Goal: Task Accomplishment & Management: Manage account settings

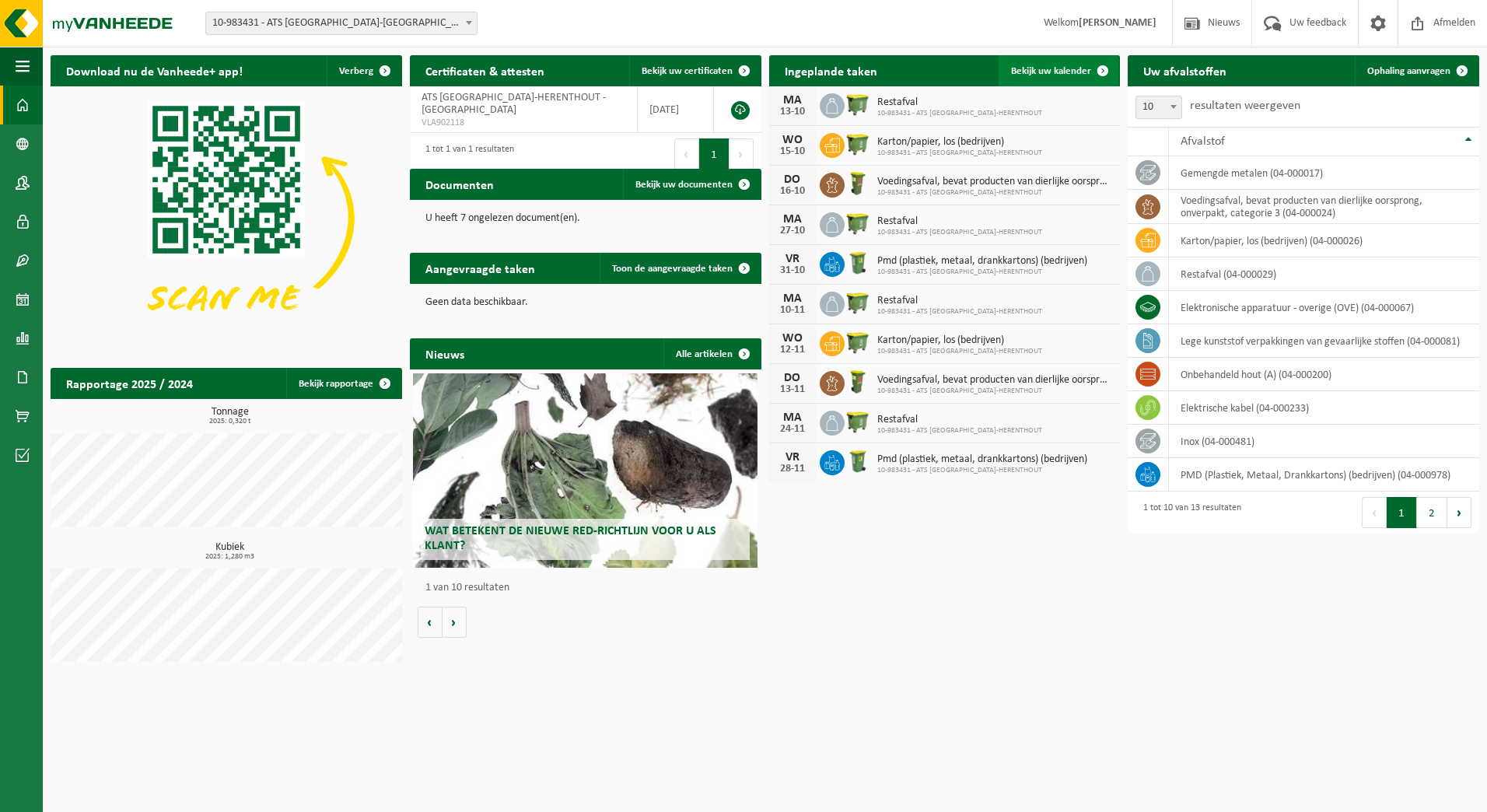
click at [1066, 70] on span "Bekijk uw kalender" at bounding box center [1051, 71] width 80 height 10
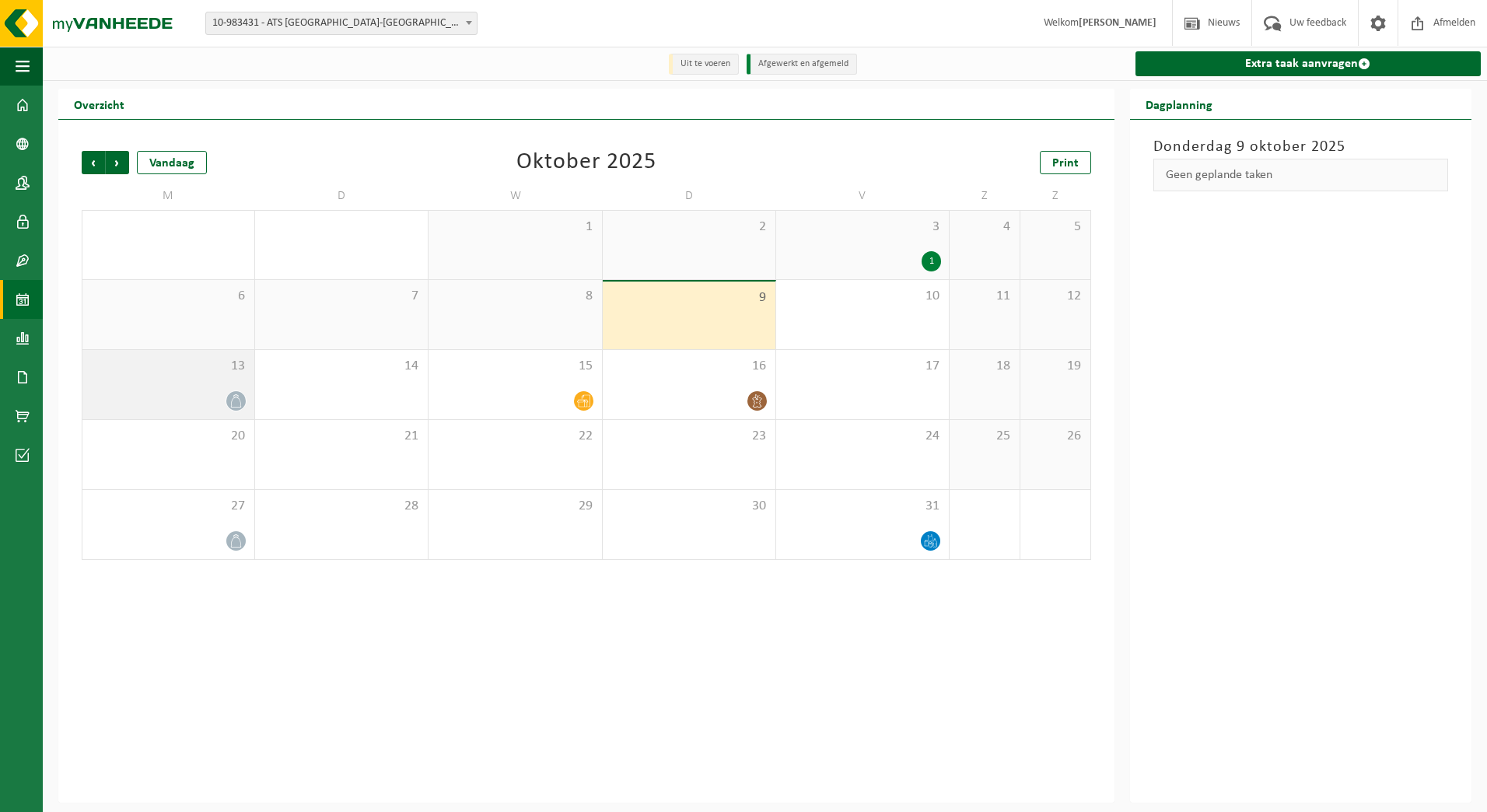
click at [207, 384] on div "13" at bounding box center [168, 384] width 172 height 69
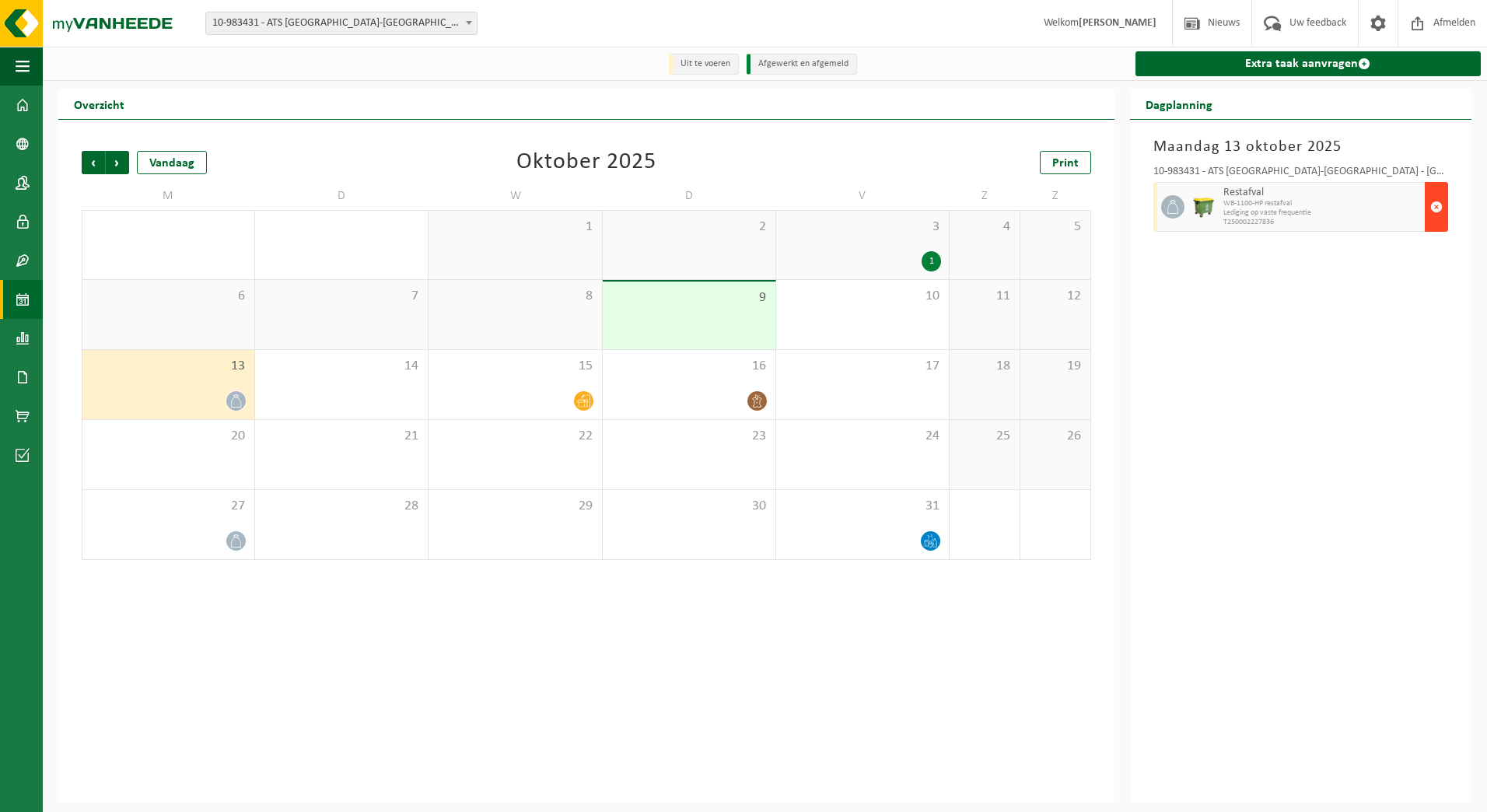
click at [1440, 203] on span "button" at bounding box center [1436, 207] width 13 height 31
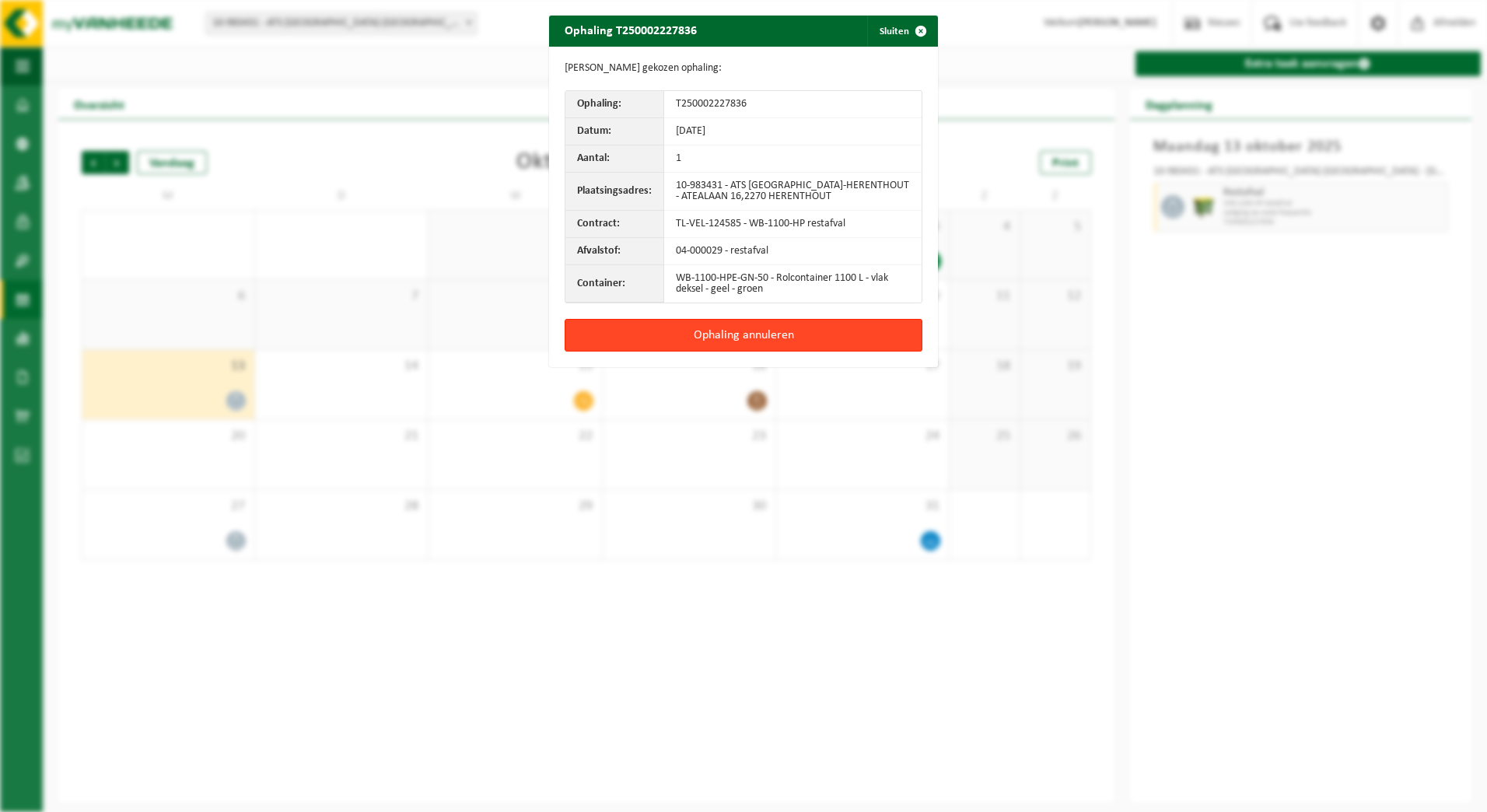
click at [740, 333] on button "Ophaling annuleren" at bounding box center [744, 335] width 357 height 33
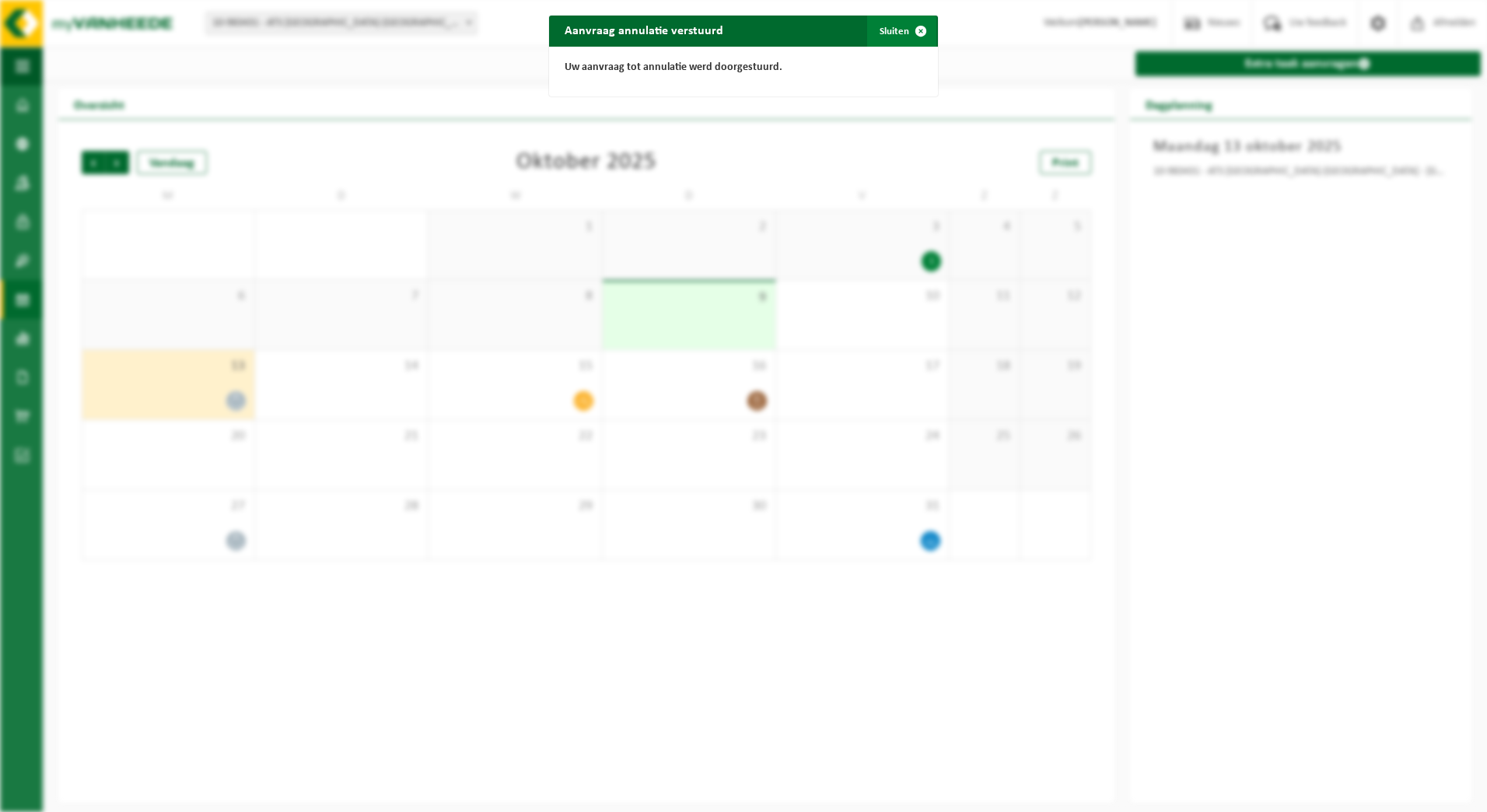
click at [914, 26] on span "button" at bounding box center [920, 30] width 31 height 31
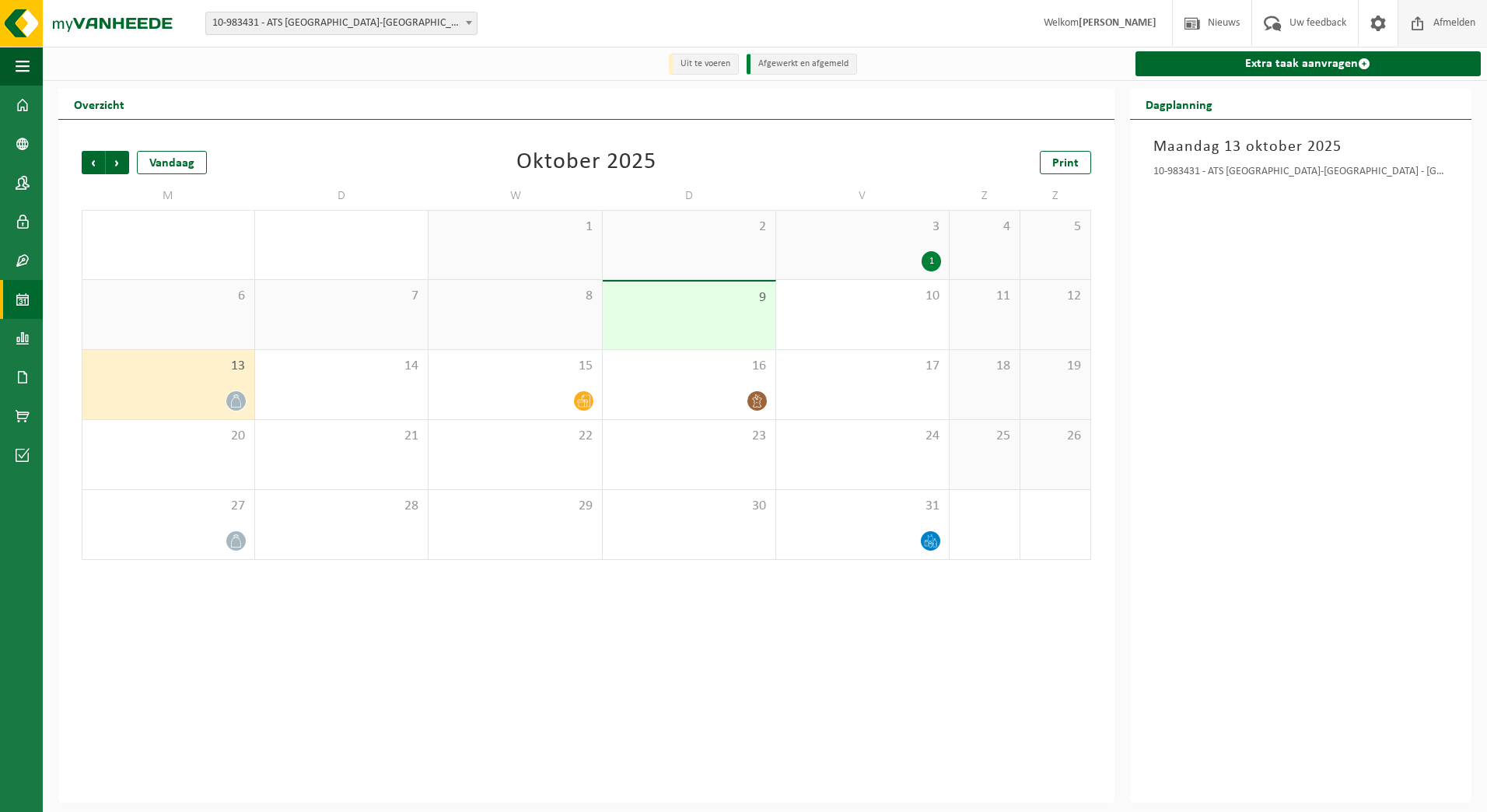
click at [1436, 20] on span "Afmelden" at bounding box center [1454, 23] width 50 height 46
